Goal: Task Accomplishment & Management: Use online tool/utility

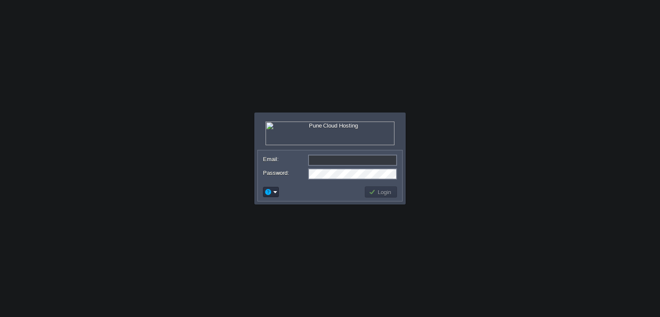
type input "[EMAIL_ADDRESS][DOMAIN_NAME]"
click at [557, 70] on body "Application Platform v.8.10.2 Email: [EMAIL_ADDRESS][DOMAIN_NAME] Password: Log…" at bounding box center [330, 158] width 660 height 317
click at [385, 195] on button "Login" at bounding box center [381, 192] width 25 height 8
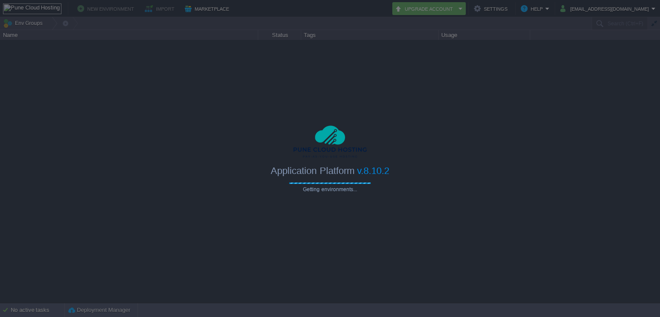
type input "Search (Ctrl+F)"
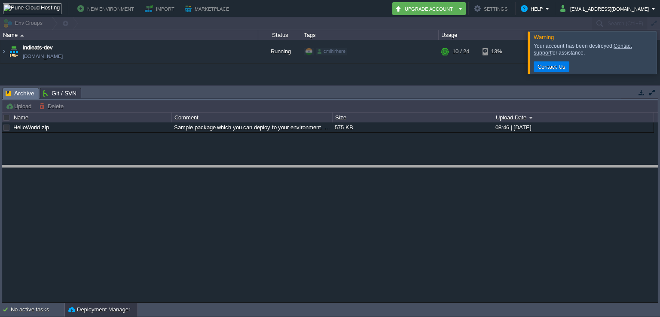
drag, startPoint x: 201, startPoint y: 95, endPoint x: 189, endPoint y: 174, distance: 80.0
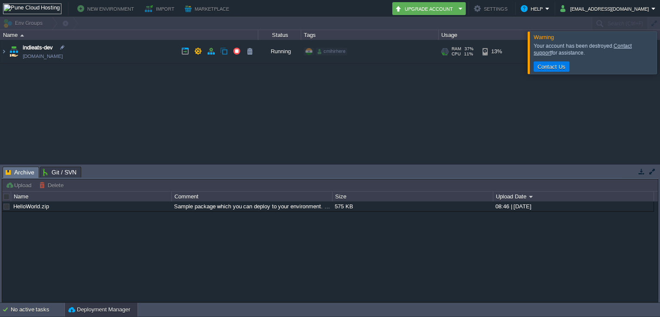
click at [117, 60] on td "indieats-dev [DOMAIN_NAME]" at bounding box center [129, 52] width 258 height 24
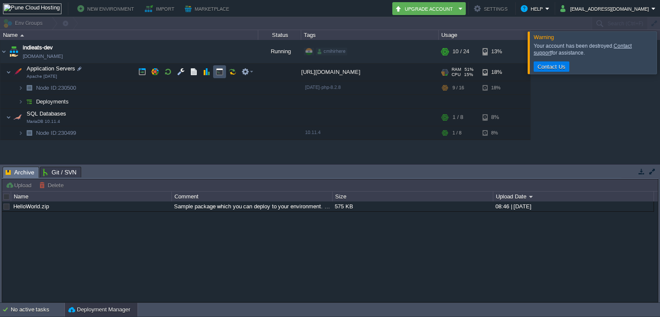
click at [217, 71] on button "button" at bounding box center [220, 72] width 8 height 8
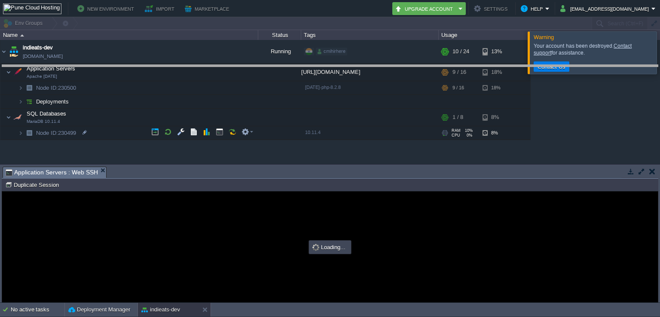
drag, startPoint x: 210, startPoint y: 174, endPoint x: 212, endPoint y: 66, distance: 107.9
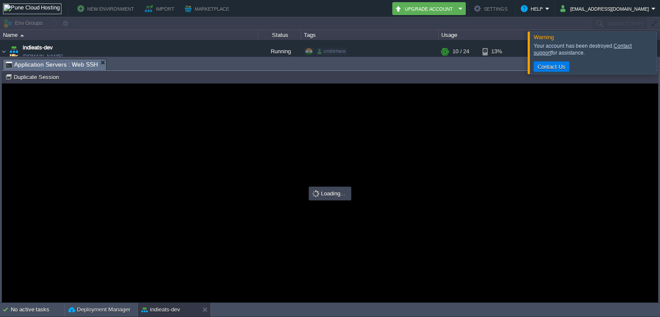
type input "#000000"
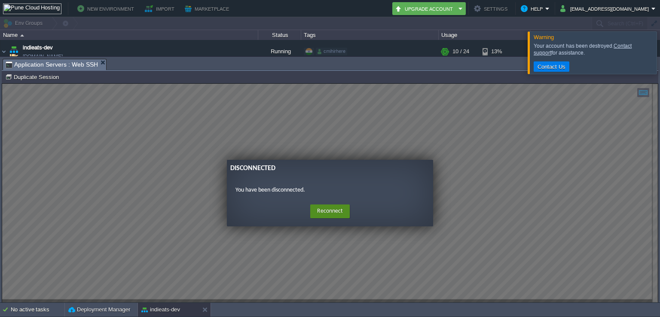
click at [322, 211] on button "Reconnect" at bounding box center [330, 212] width 40 height 14
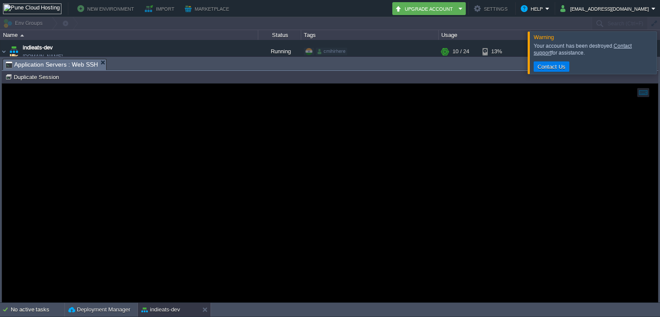
click at [253, 190] on div at bounding box center [330, 193] width 656 height 219
